Goal: Transaction & Acquisition: Purchase product/service

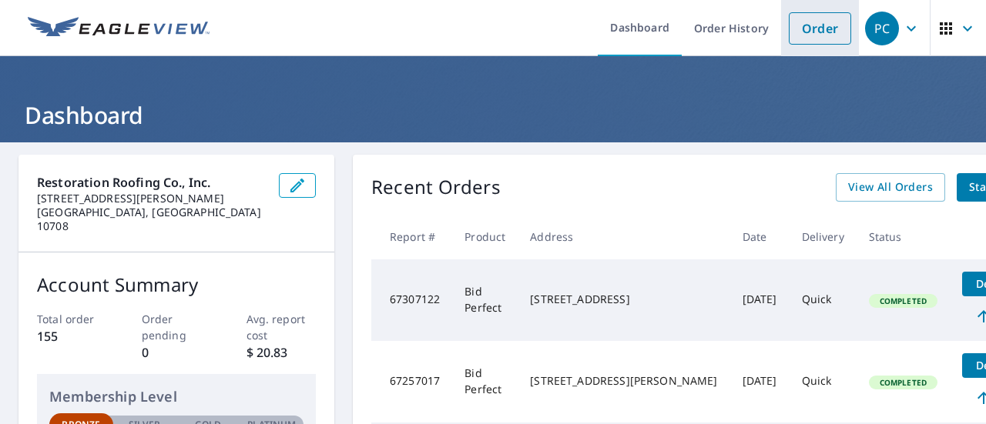
click at [804, 30] on link "Order" at bounding box center [819, 28] width 62 height 32
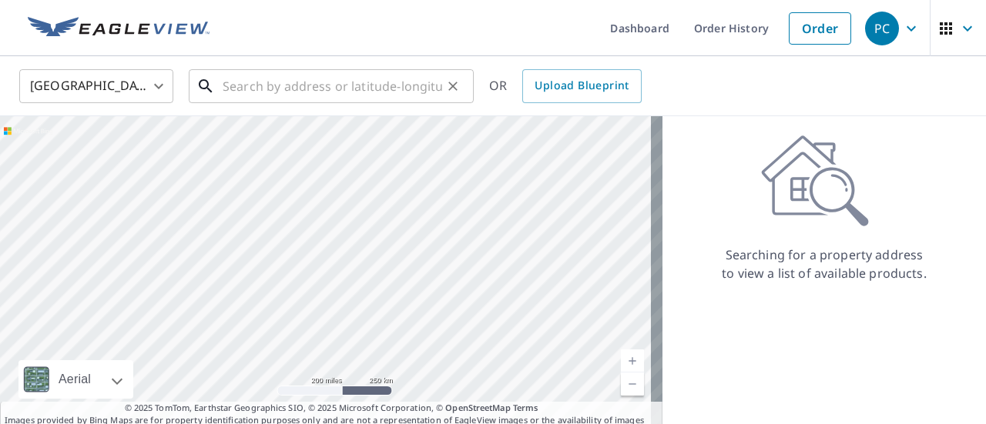
click at [269, 87] on input "text" at bounding box center [332, 86] width 219 height 43
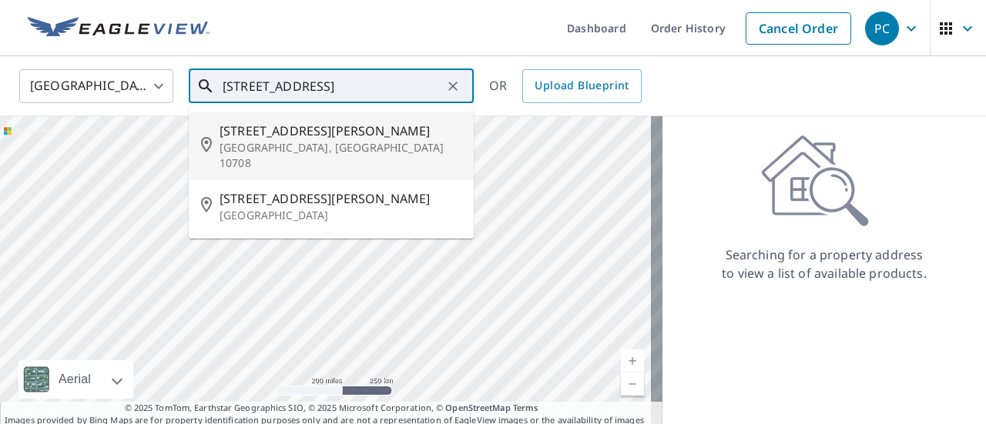
click at [279, 149] on p "[GEOGRAPHIC_DATA], [GEOGRAPHIC_DATA] 10708" at bounding box center [340, 155] width 242 height 31
type input "[STREET_ADDRESS][PERSON_NAME]"
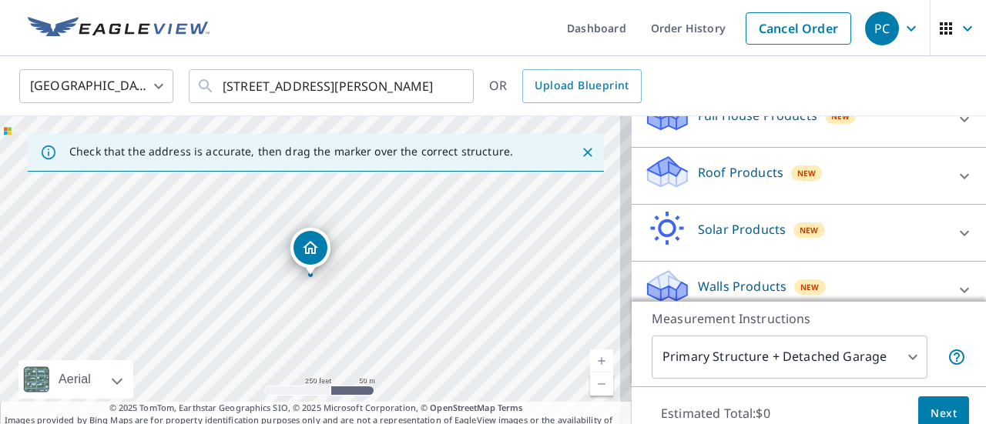
scroll to position [201, 0]
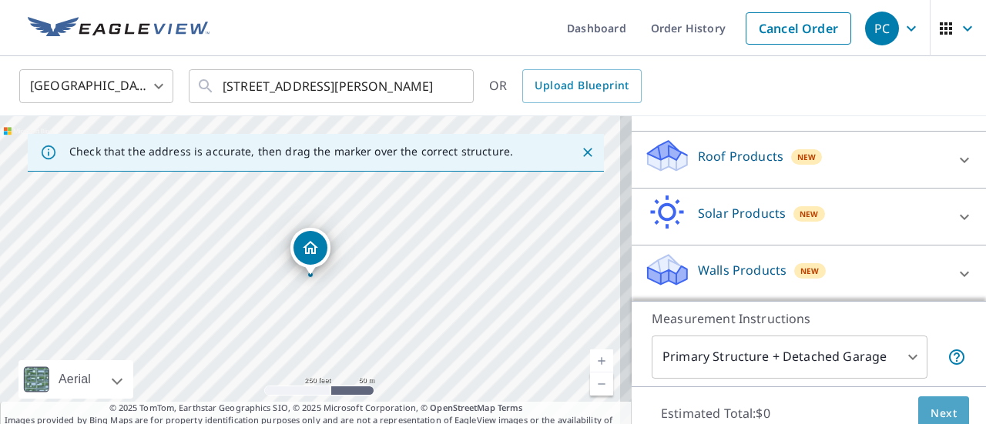
click at [918, 406] on button "Next" at bounding box center [943, 414] width 51 height 35
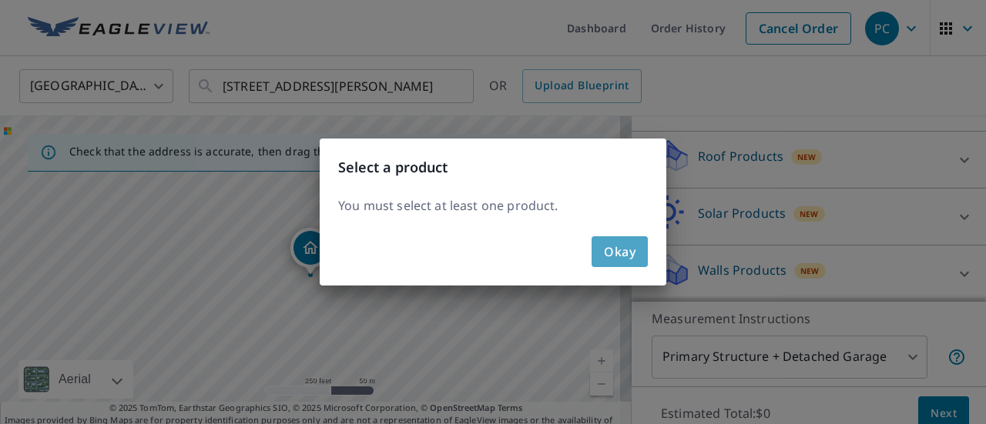
click at [629, 243] on span "Okay" at bounding box center [620, 252] width 32 height 22
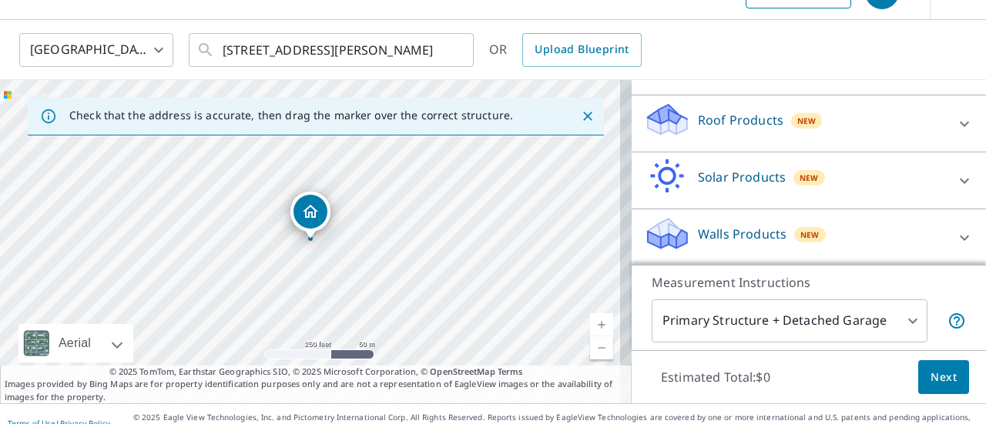
scroll to position [0, 0]
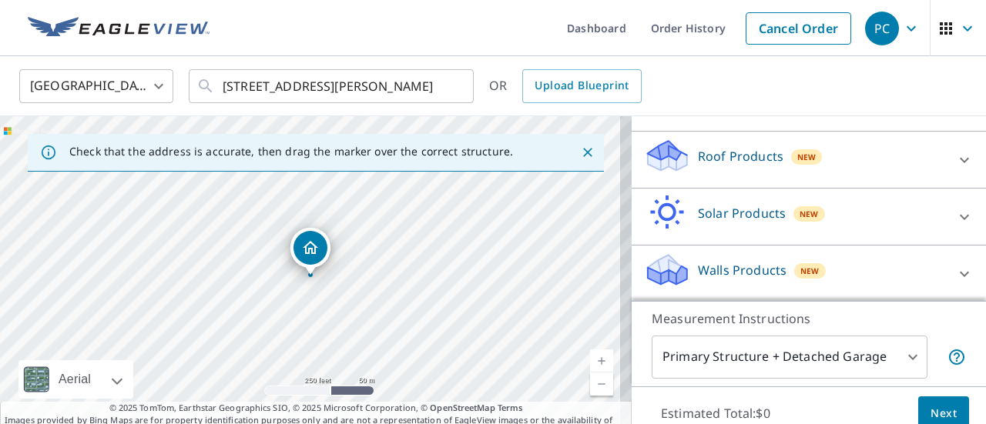
click at [743, 350] on body "PC PC Dashboard Order History Cancel Order PC United States US ​ 119 Middleton …" at bounding box center [493, 212] width 986 height 424
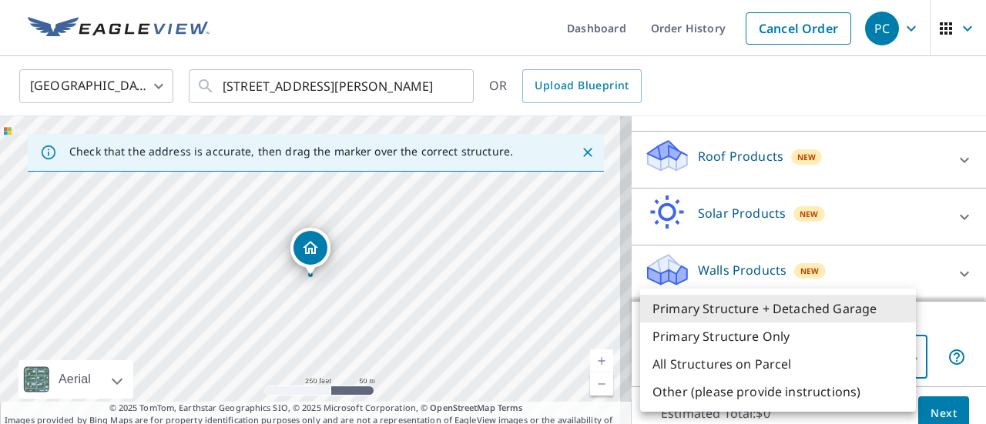
click at [745, 303] on li "Primary Structure + Detached Garage" at bounding box center [778, 309] width 276 height 28
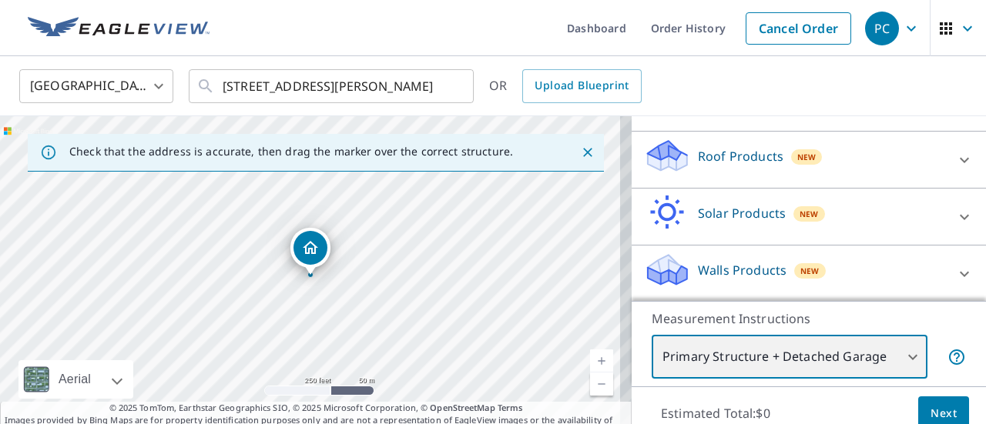
scroll to position [54, 0]
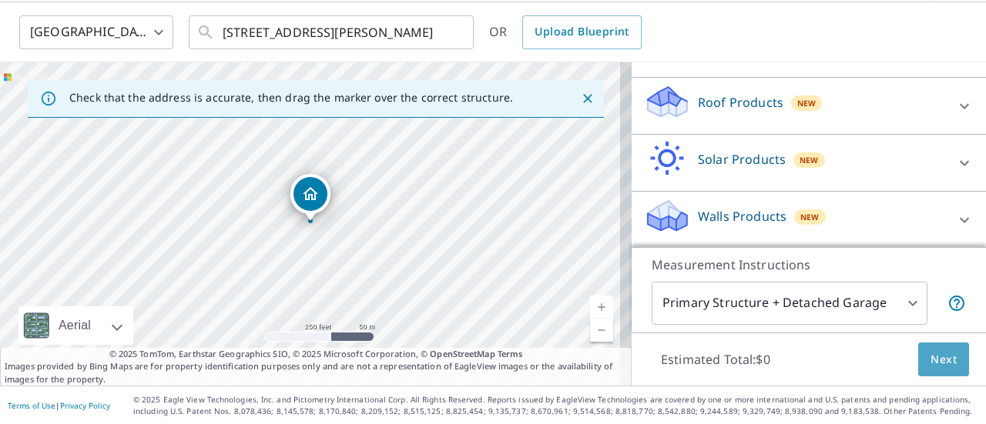
click at [918, 360] on button "Next" at bounding box center [943, 360] width 51 height 35
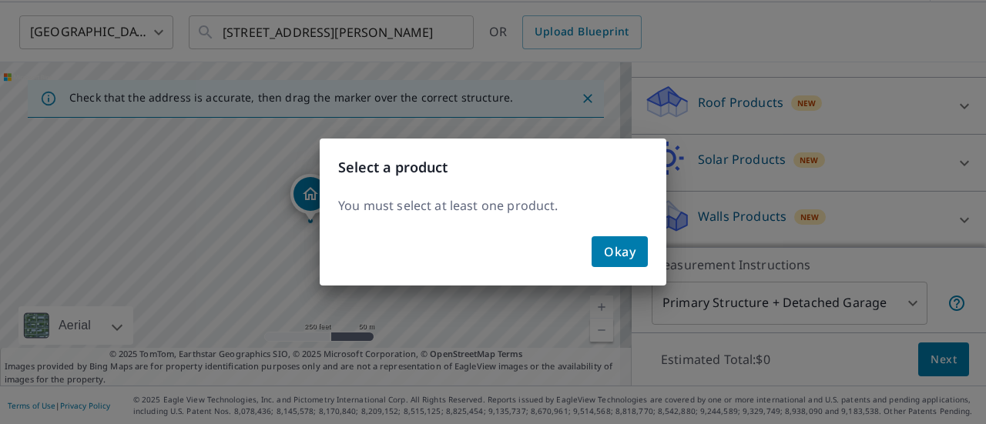
click at [625, 255] on span "Okay" at bounding box center [620, 252] width 32 height 22
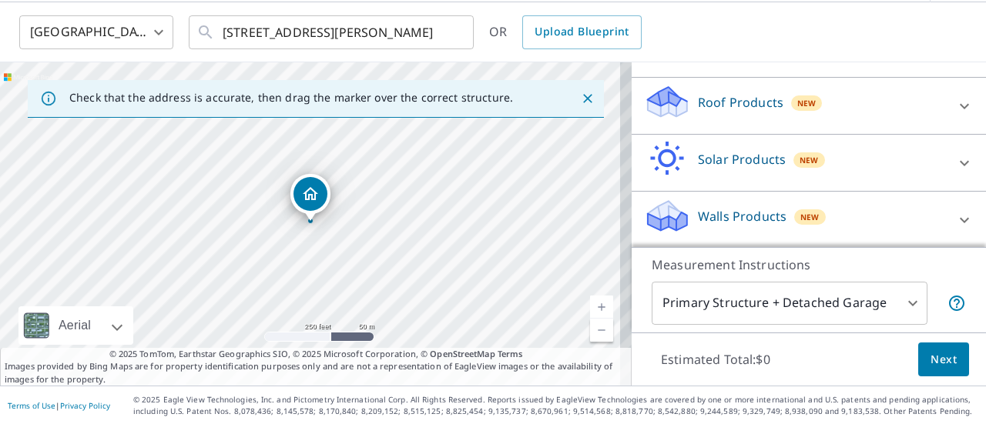
click at [844, 110] on div "Roof Products New" at bounding box center [795, 106] width 302 height 44
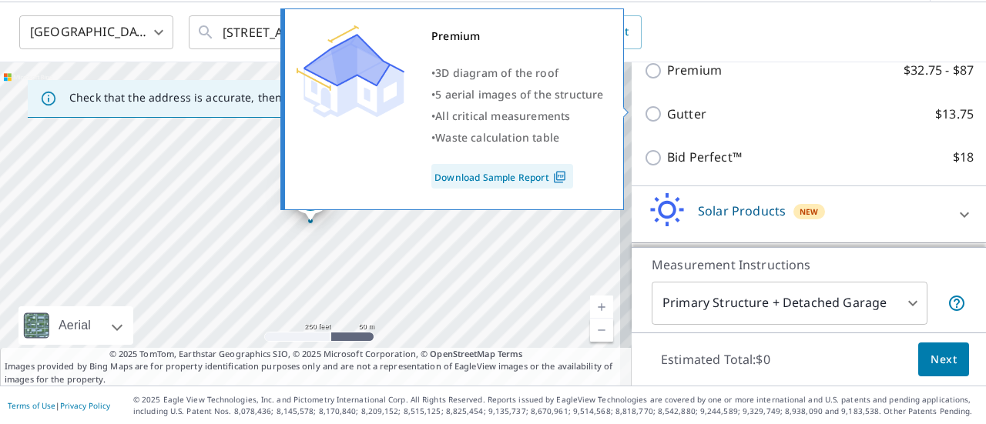
scroll to position [333, 0]
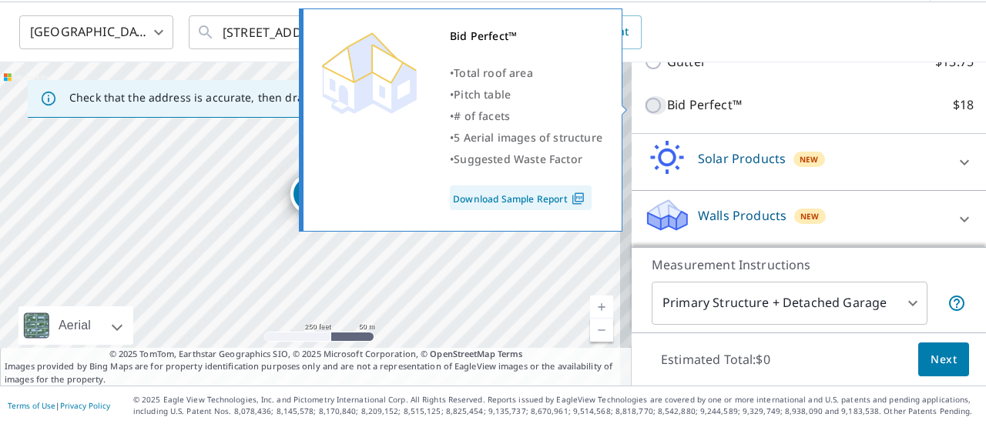
click at [644, 109] on input "Bid Perfect™ $18" at bounding box center [655, 105] width 23 height 18
checkbox input "true"
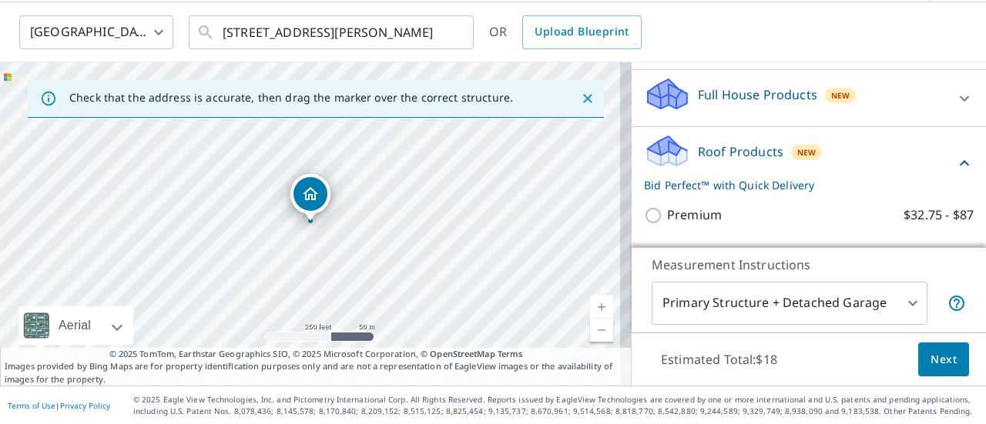
scroll to position [229, 0]
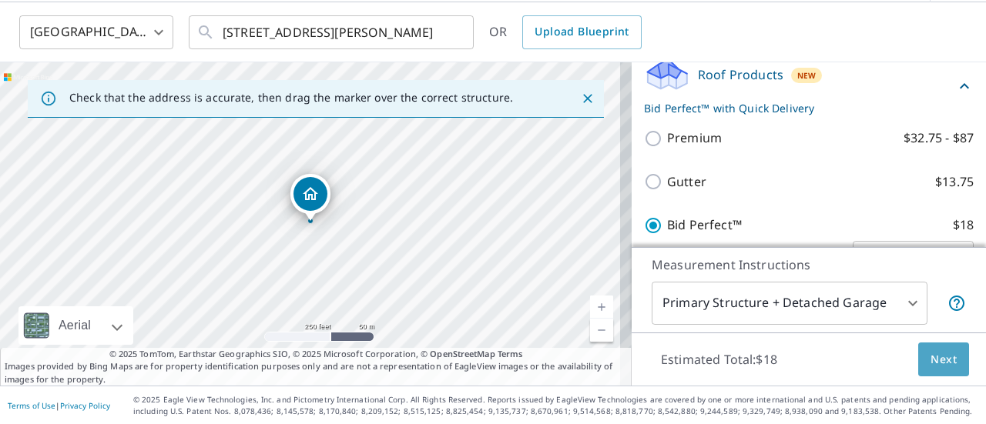
click at [936, 360] on span "Next" at bounding box center [943, 359] width 26 height 19
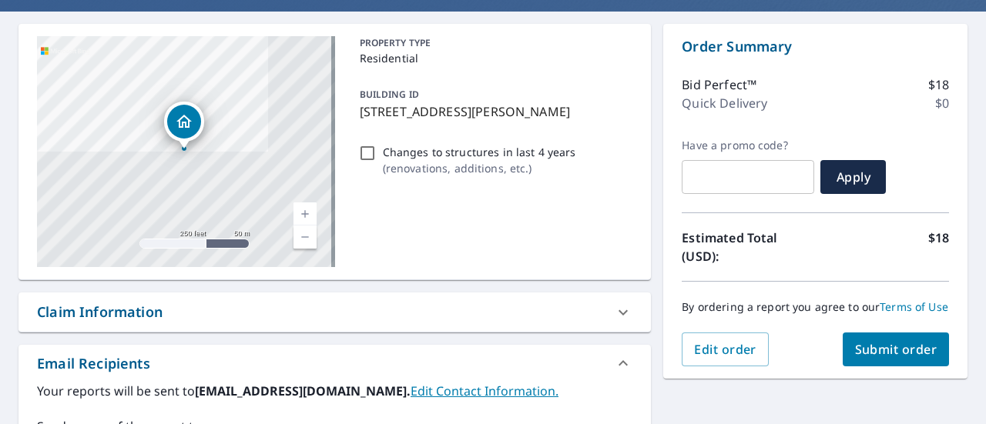
scroll to position [208, 0]
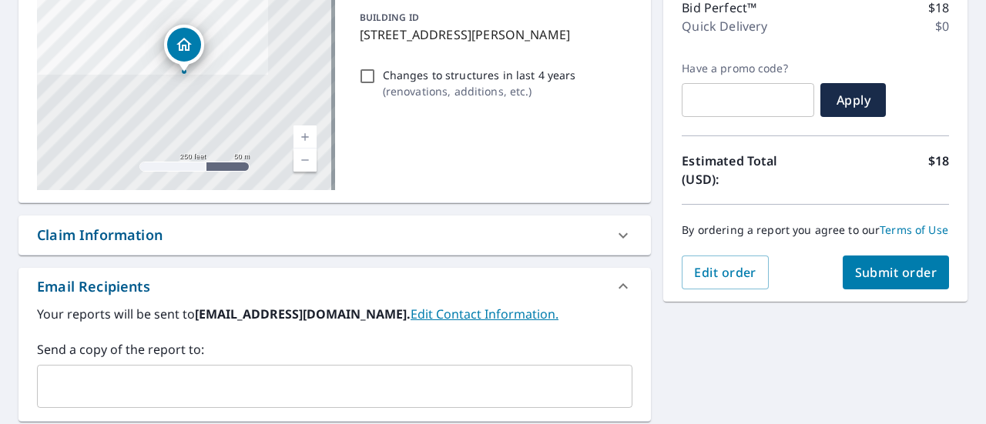
click at [907, 281] on span "Submit order" at bounding box center [896, 272] width 82 height 17
